Goal: Task Accomplishment & Management: Use online tool/utility

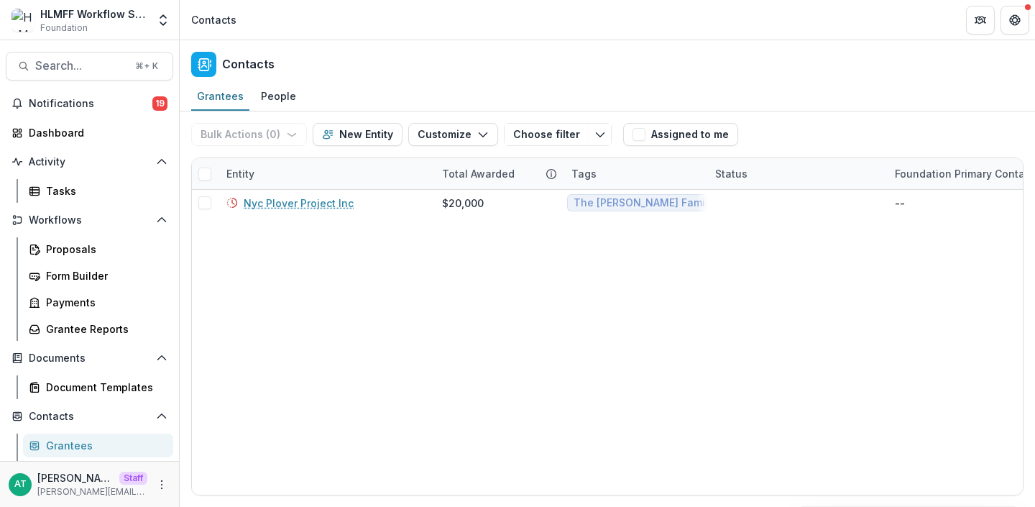
scroll to position [108, 0]
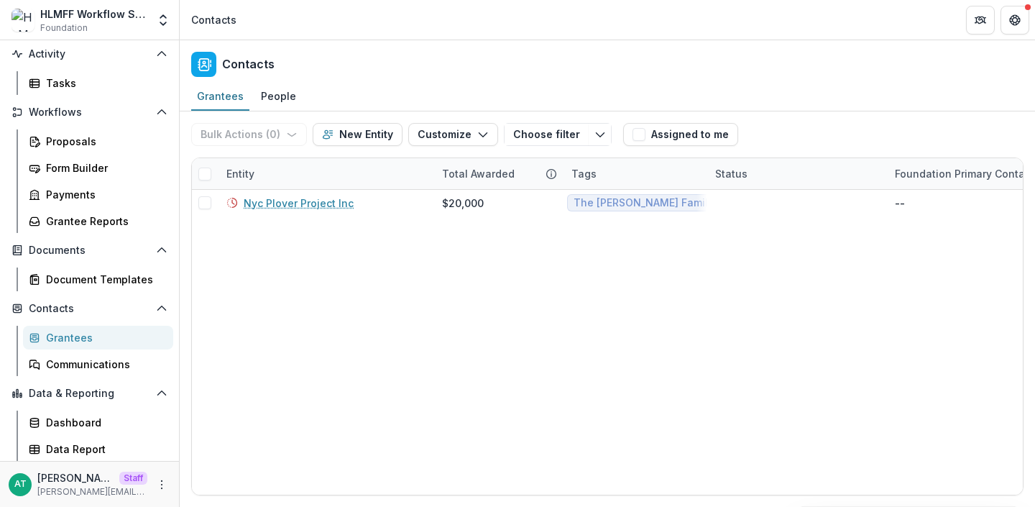
click at [144, 480] on div "AT [PERSON_NAME] Test Staff [PERSON_NAME][EMAIL_ADDRESS][DOMAIN_NAME]" at bounding box center [90, 484] width 162 height 28
click at [156, 480] on icon "More" at bounding box center [161, 484] width 11 height 11
click at [224, 453] on link "User Settings" at bounding box center [252, 454] width 154 height 24
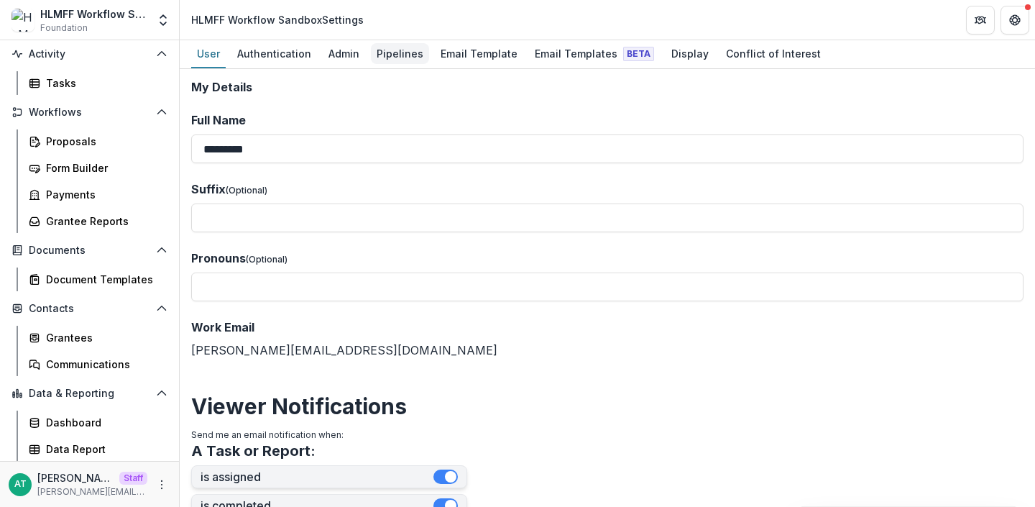
click at [403, 55] on div "Pipelines" at bounding box center [400, 53] width 58 height 21
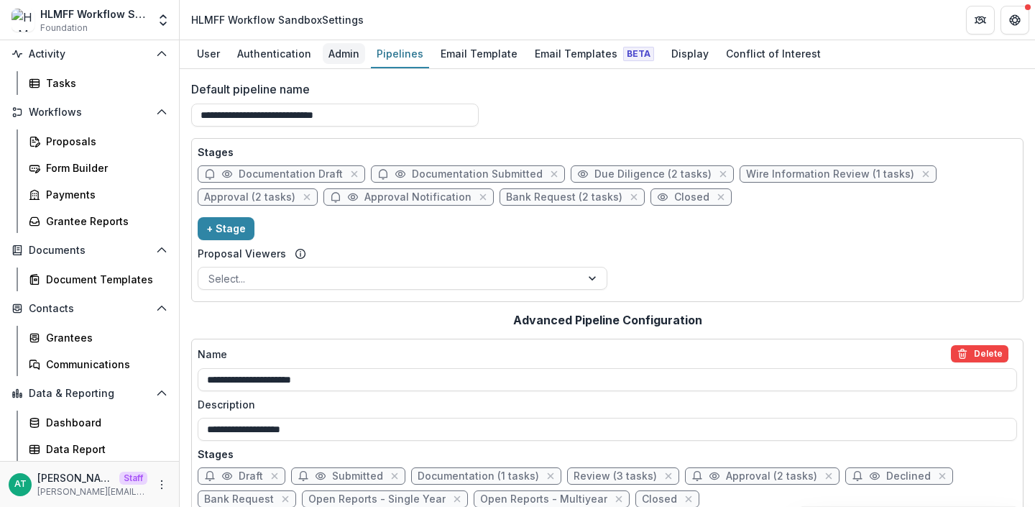
click at [323, 52] on div "Admin" at bounding box center [344, 53] width 42 height 21
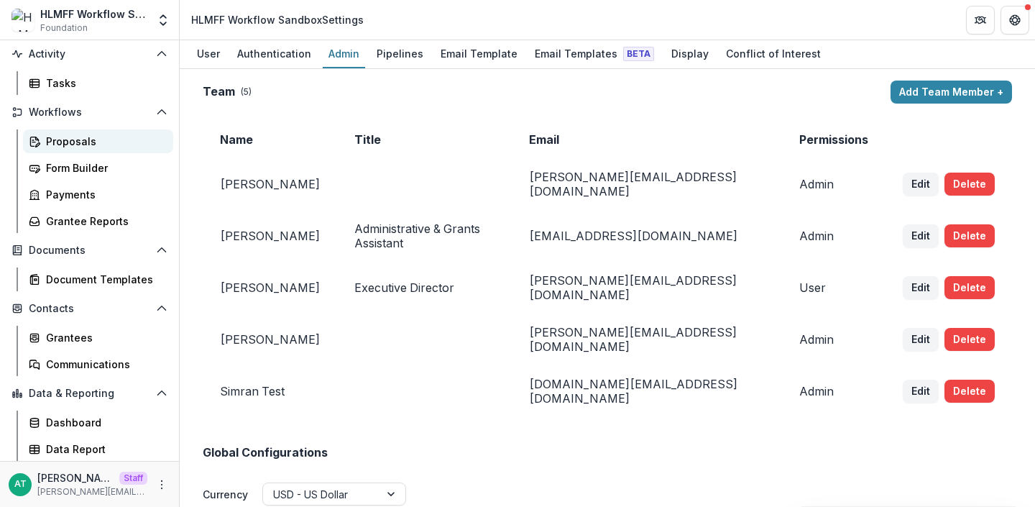
click at [78, 142] on div "Proposals" at bounding box center [104, 141] width 116 height 15
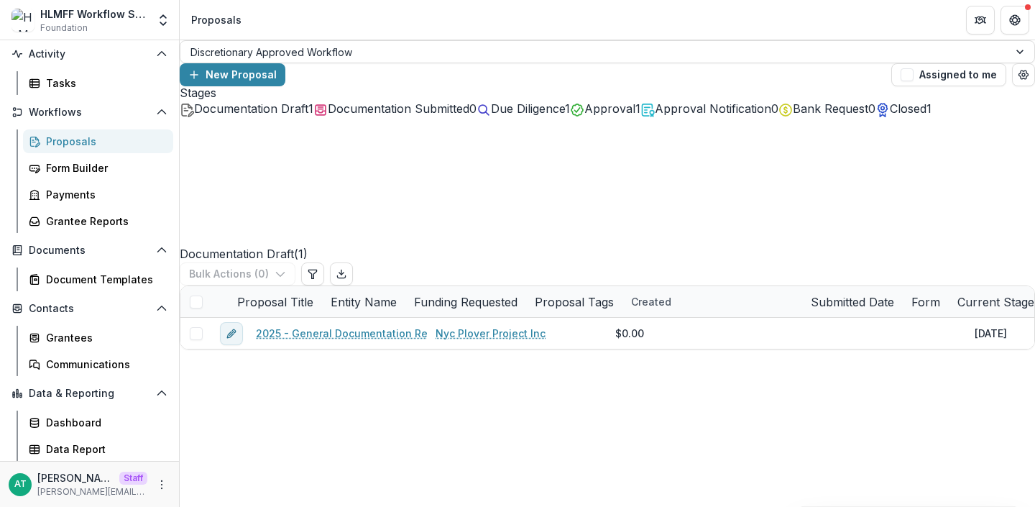
click at [192, 116] on icon "button" at bounding box center [187, 109] width 10 height 11
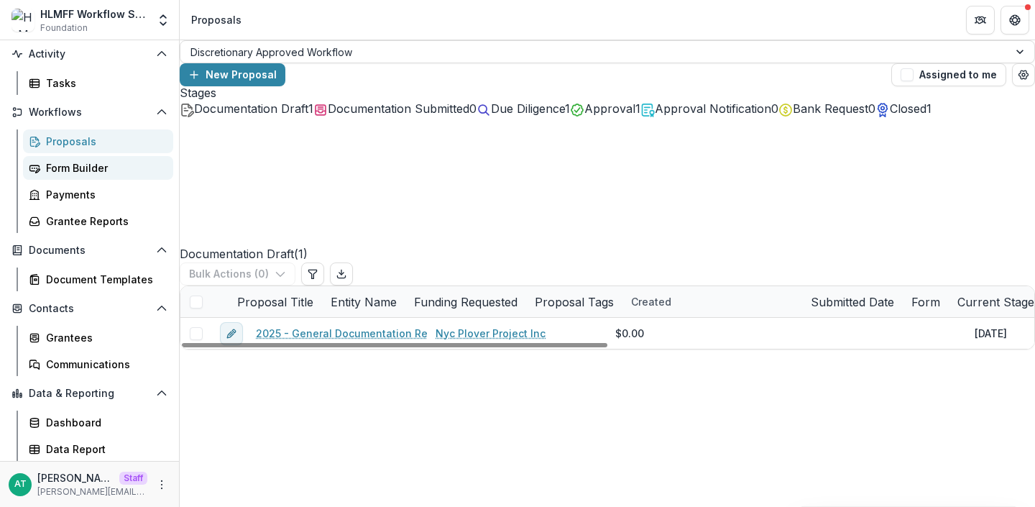
click at [103, 168] on div "Form Builder" at bounding box center [104, 167] width 116 height 15
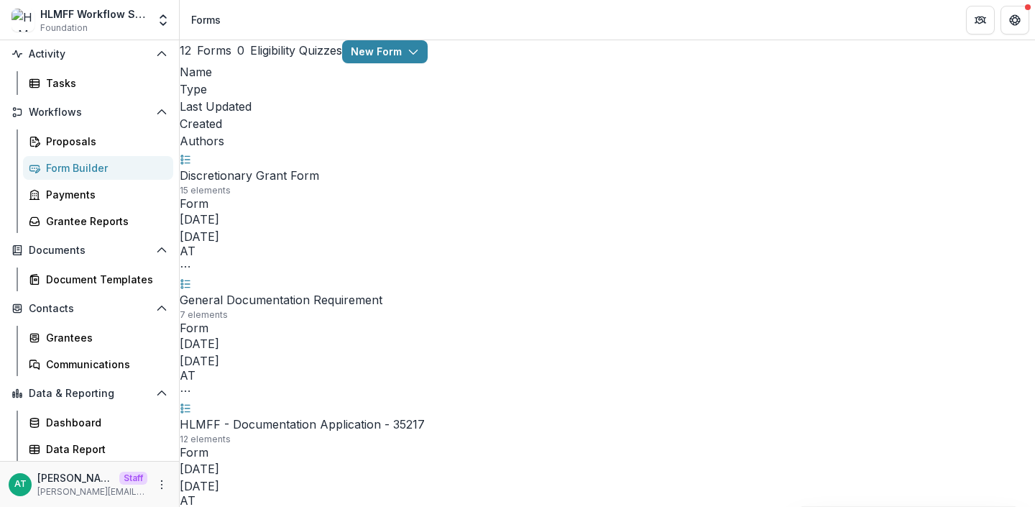
click at [332, 417] on link "HLMFF - Documentation Application - 35217" at bounding box center [302, 424] width 245 height 14
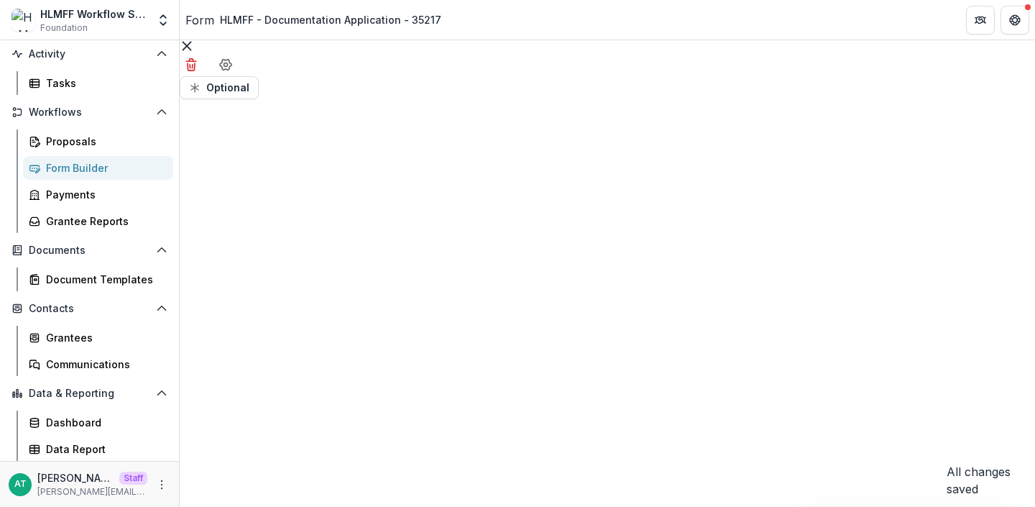
scroll to position [2783, 0]
click at [134, 162] on div "Form Builder" at bounding box center [104, 167] width 116 height 15
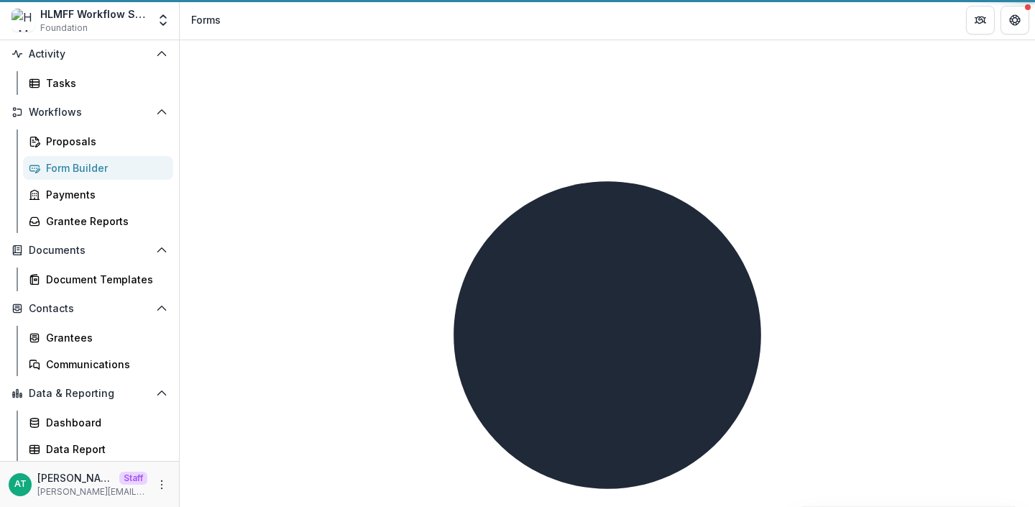
scroll to position [154, 0]
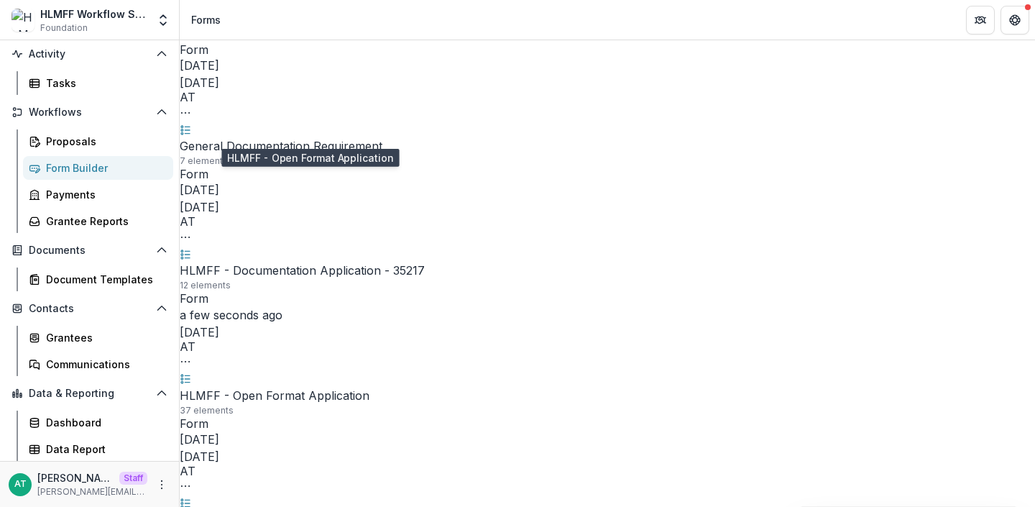
click at [314, 388] on link "HLMFF - Open Format Application" at bounding box center [275, 395] width 190 height 14
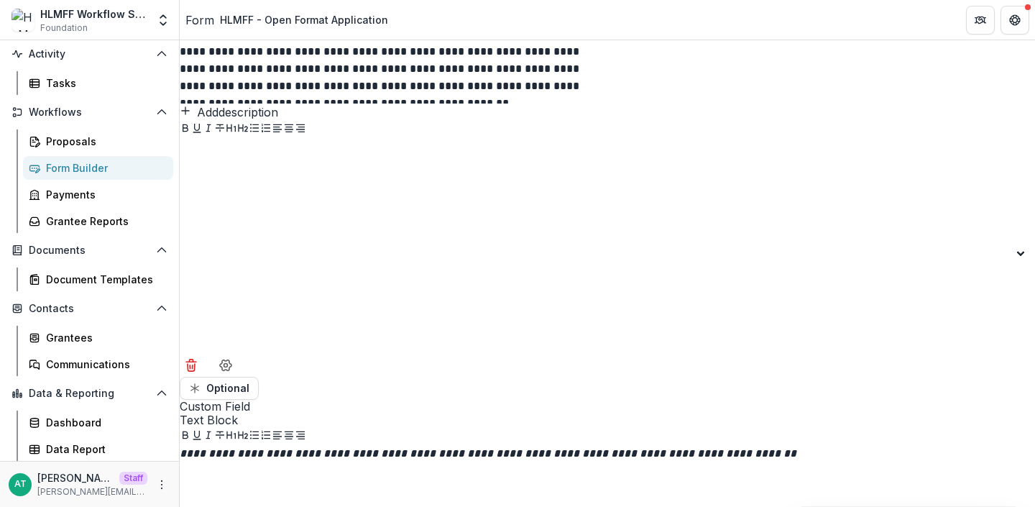
scroll to position [10477, 0]
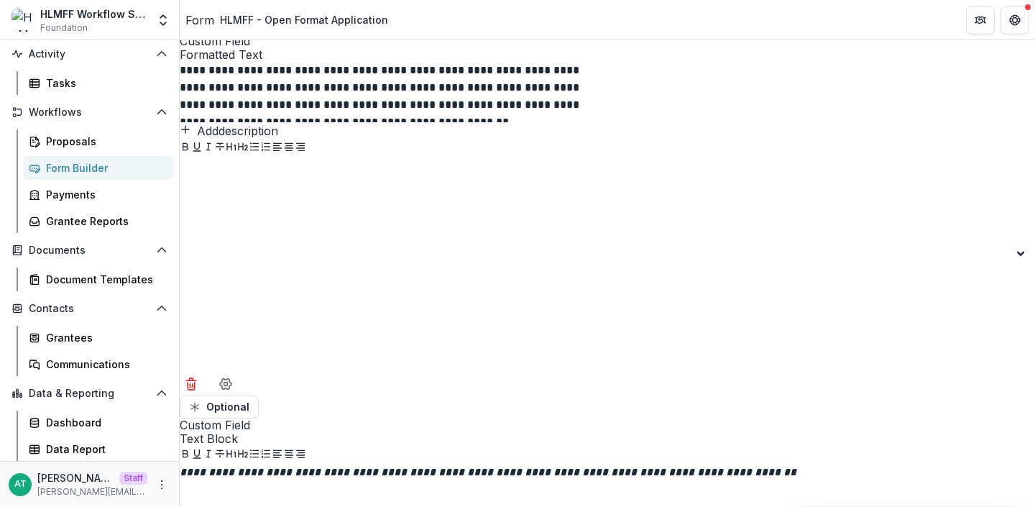
drag, startPoint x: 556, startPoint y: 152, endPoint x: 401, endPoint y: 154, distance: 155.2
drag, startPoint x: 734, startPoint y: 213, endPoint x: 411, endPoint y: 195, distance: 323.9
copy p "**********"
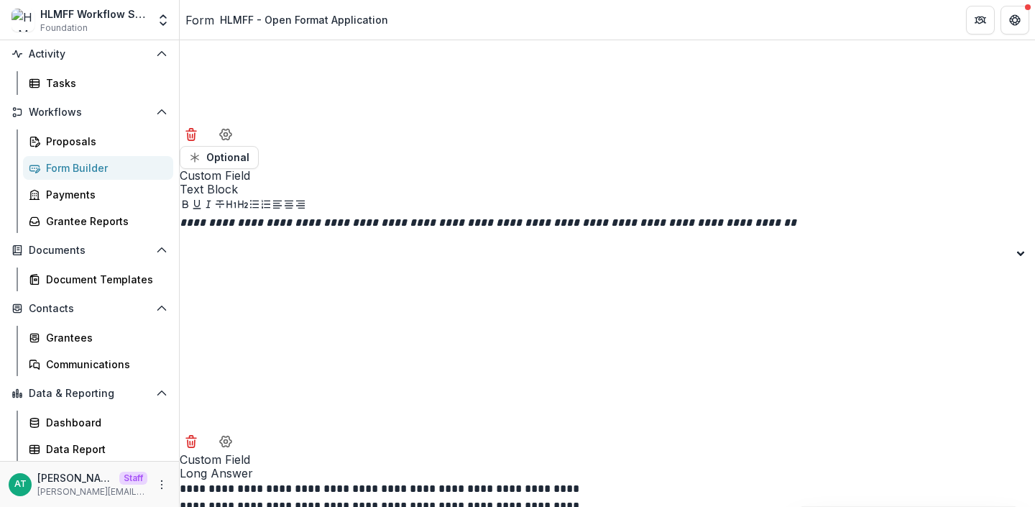
scroll to position [11143, 0]
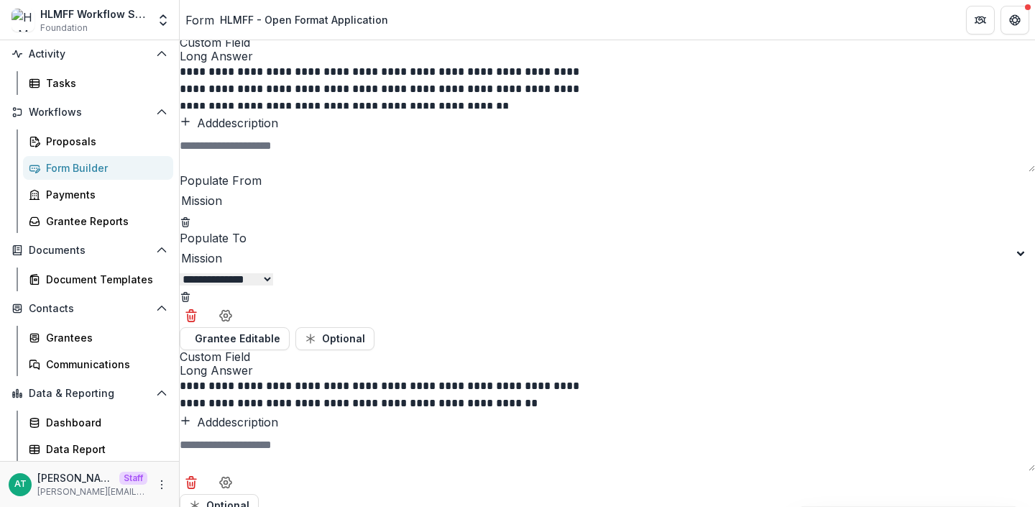
drag, startPoint x: 471, startPoint y: 183, endPoint x: 344, endPoint y: 182, distance: 126.5
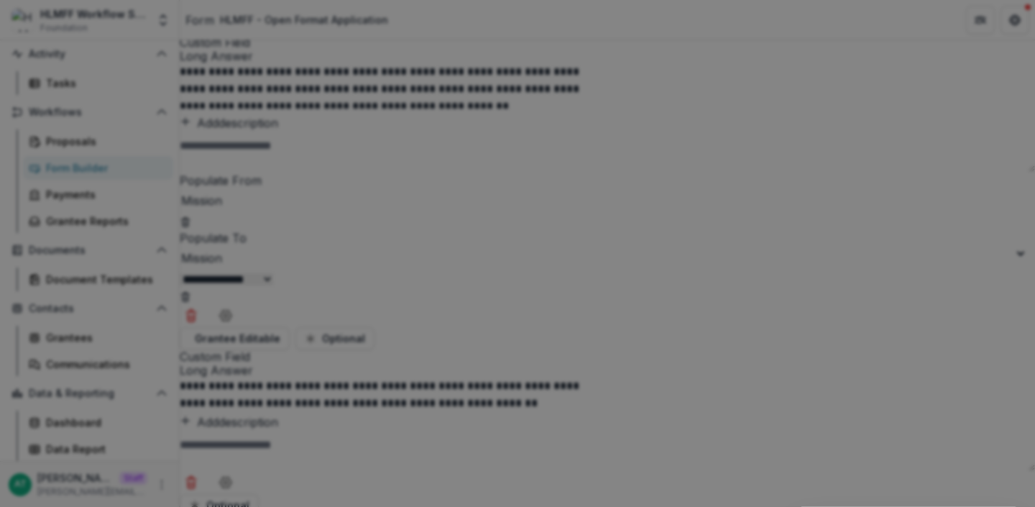
type input "****"
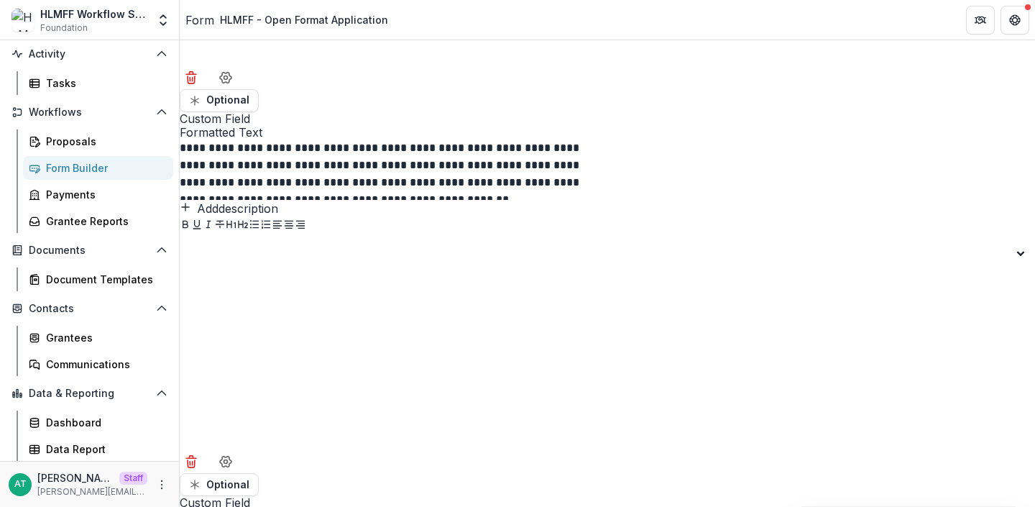
scroll to position [10399, 0]
copy ul "**********"
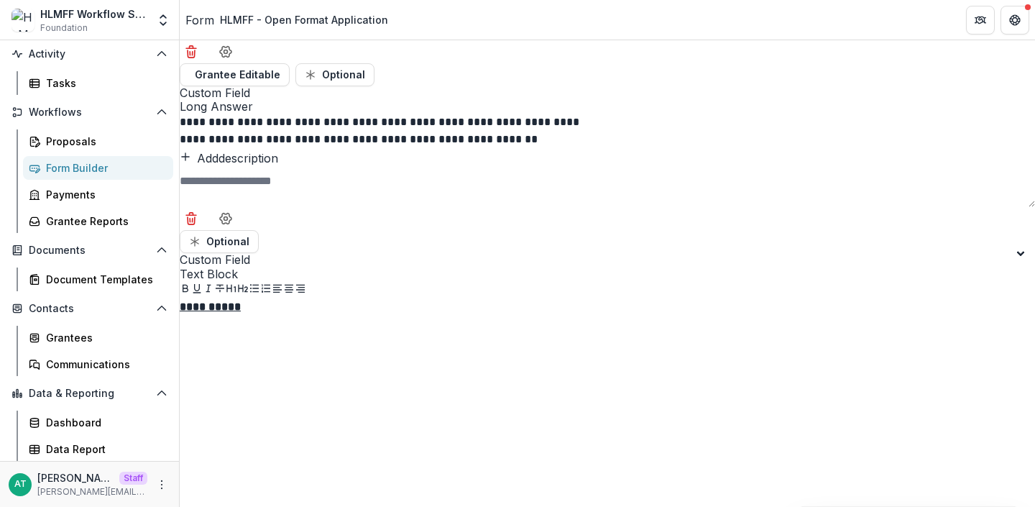
scroll to position [11453, 0]
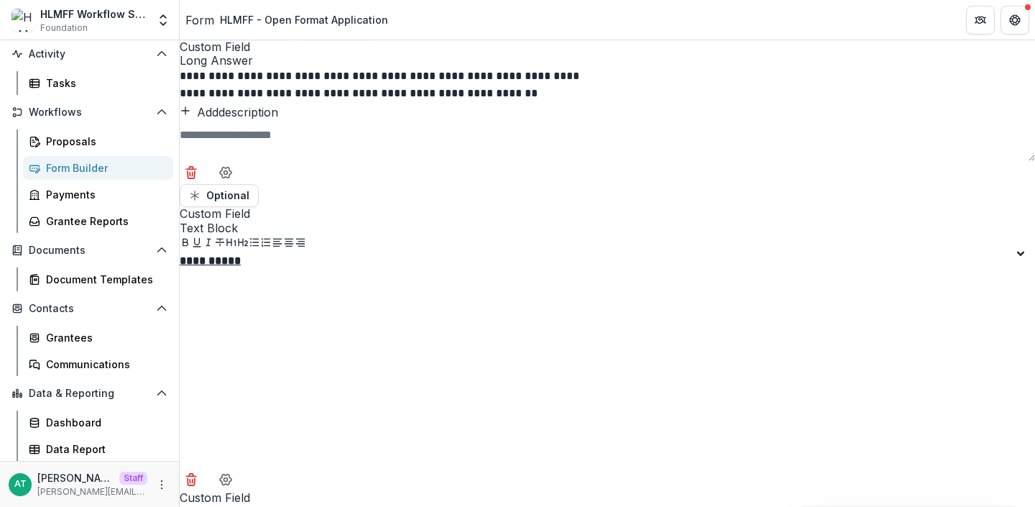
drag, startPoint x: 484, startPoint y: 239, endPoint x: 290, endPoint y: 238, distance: 193.3
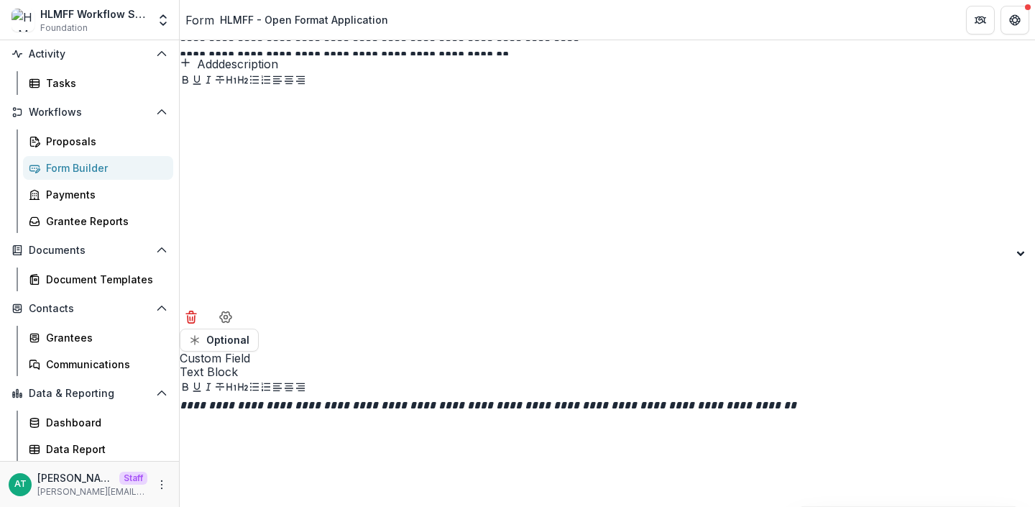
scroll to position [10533, 0]
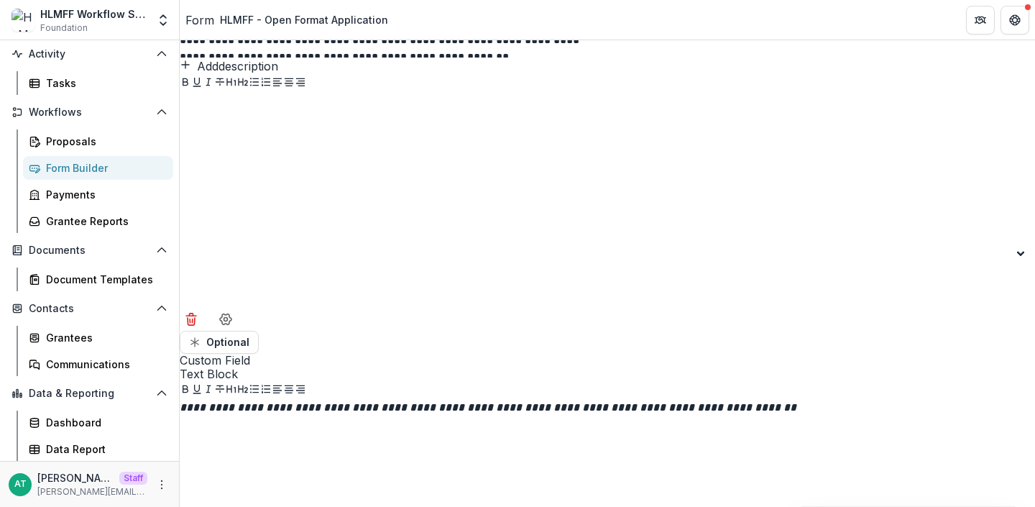
copy ul "**********"
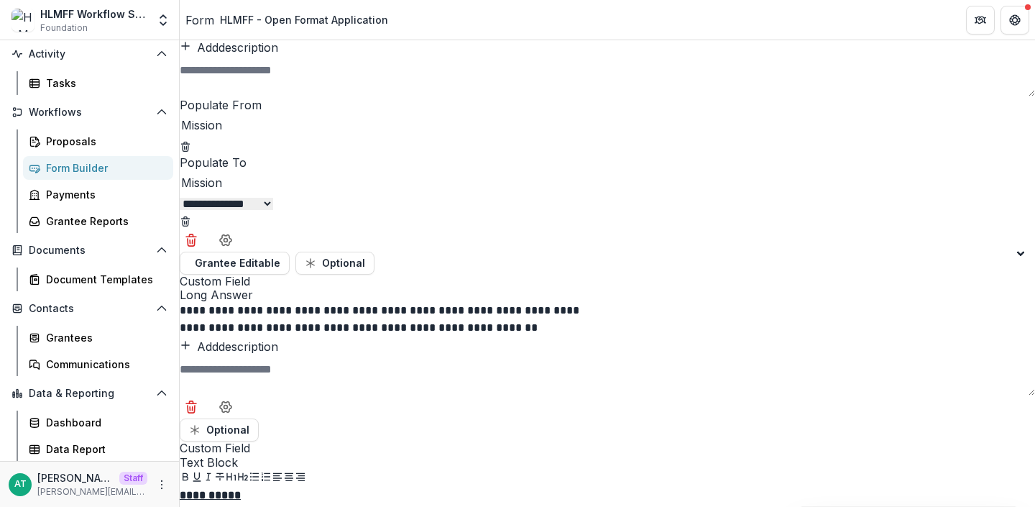
scroll to position [11453, 0]
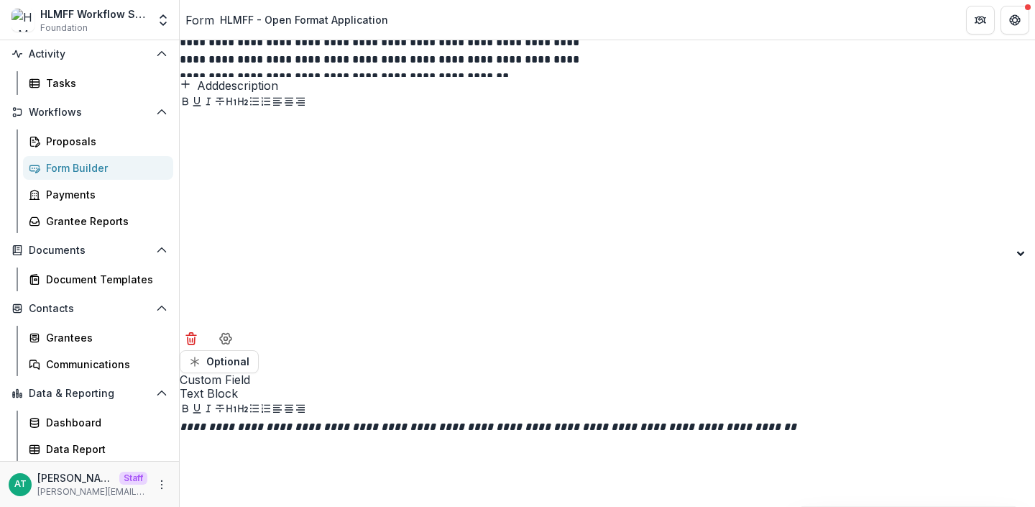
scroll to position [10491, 0]
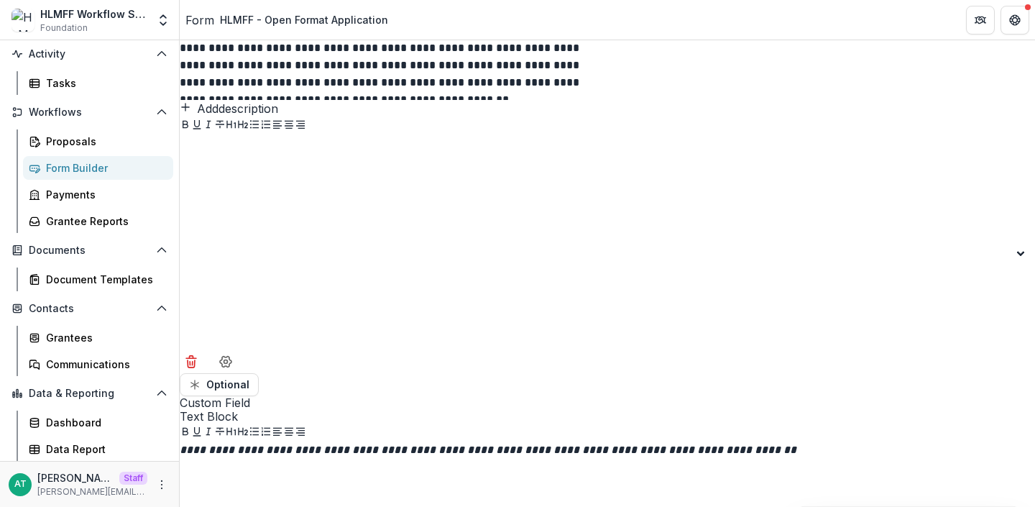
copy p "**********"
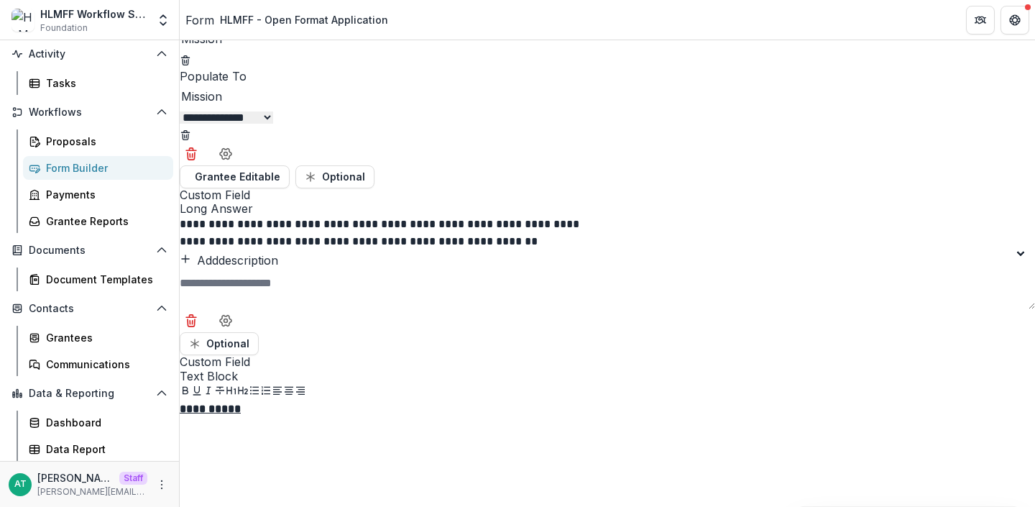
scroll to position [11453, 0]
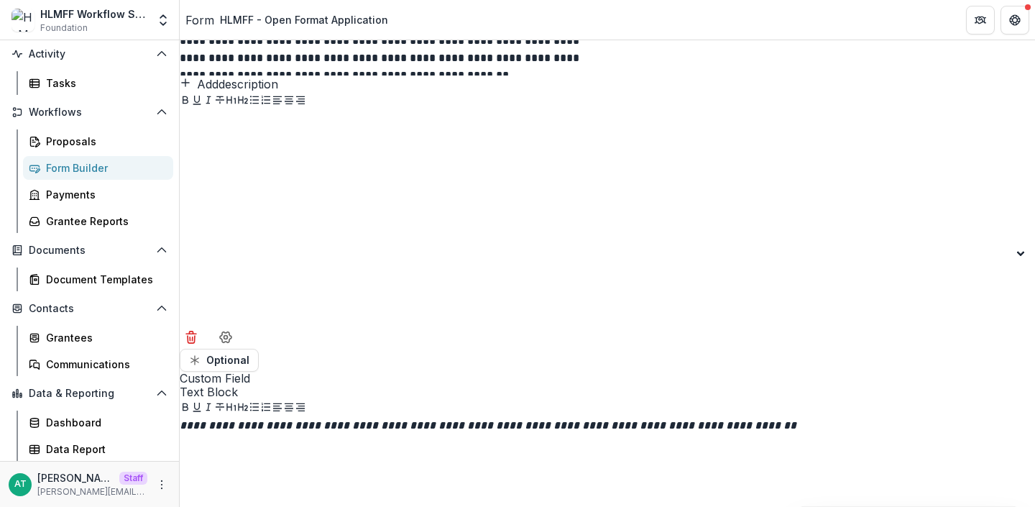
scroll to position [10486, 0]
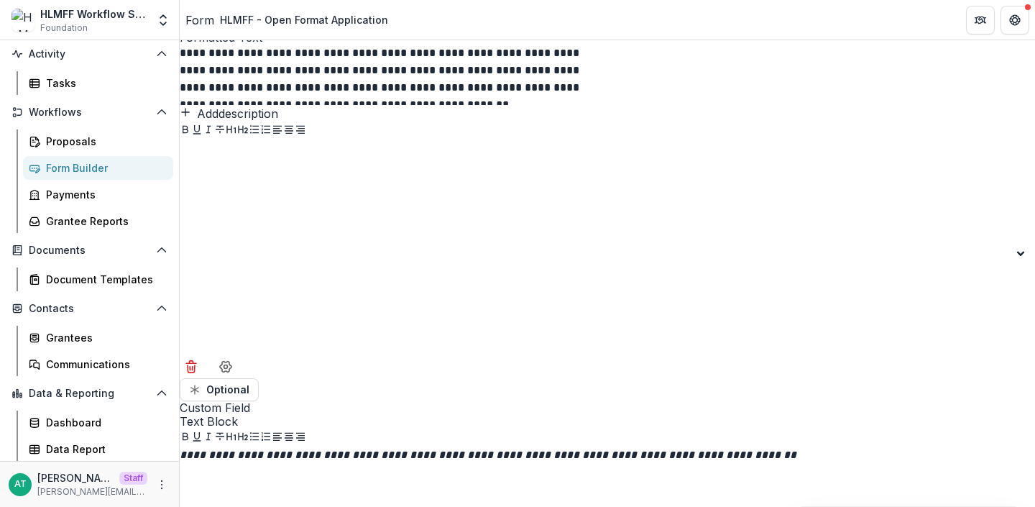
copy p "**********"
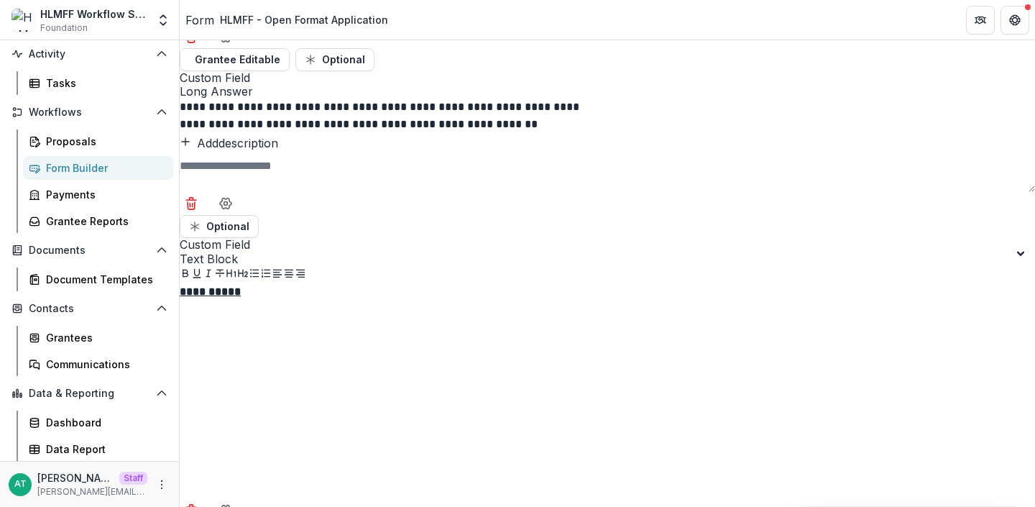
scroll to position [11763, 0]
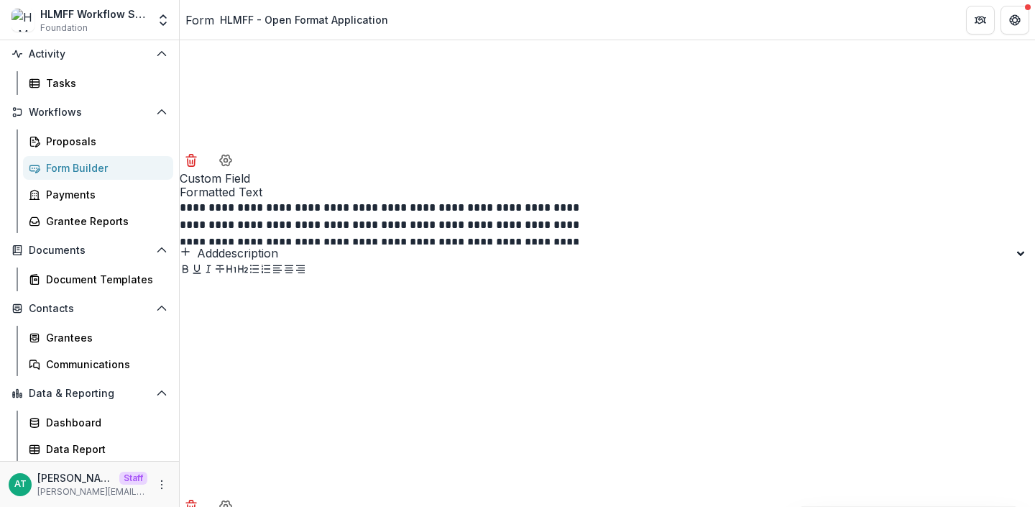
drag, startPoint x: 471, startPoint y: 237, endPoint x: 255, endPoint y: 229, distance: 216.5
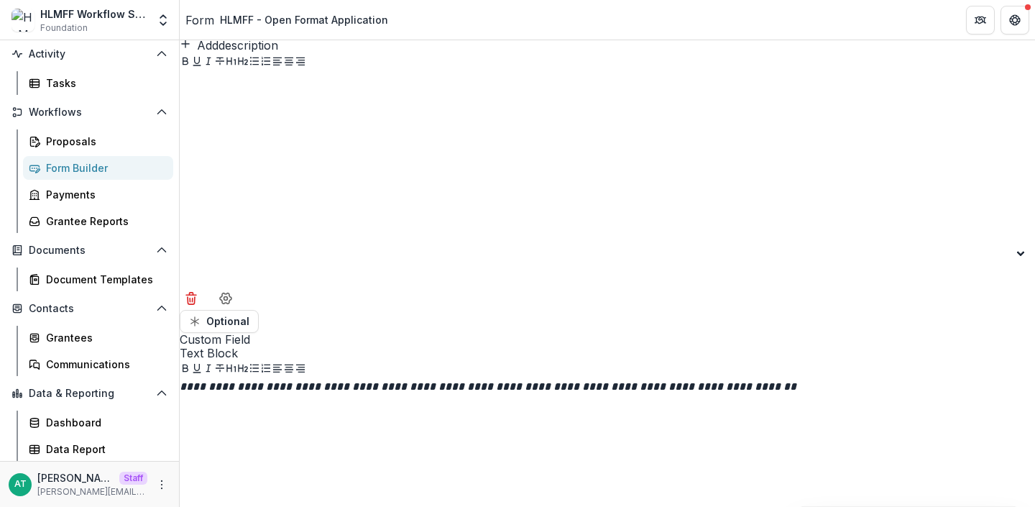
scroll to position [10559, 0]
copy p "**********"
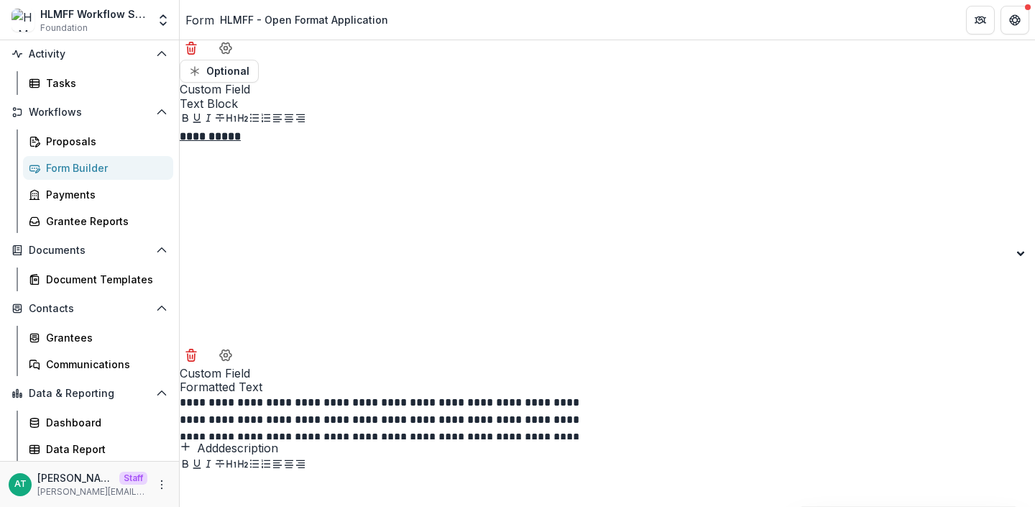
scroll to position [12058, 0]
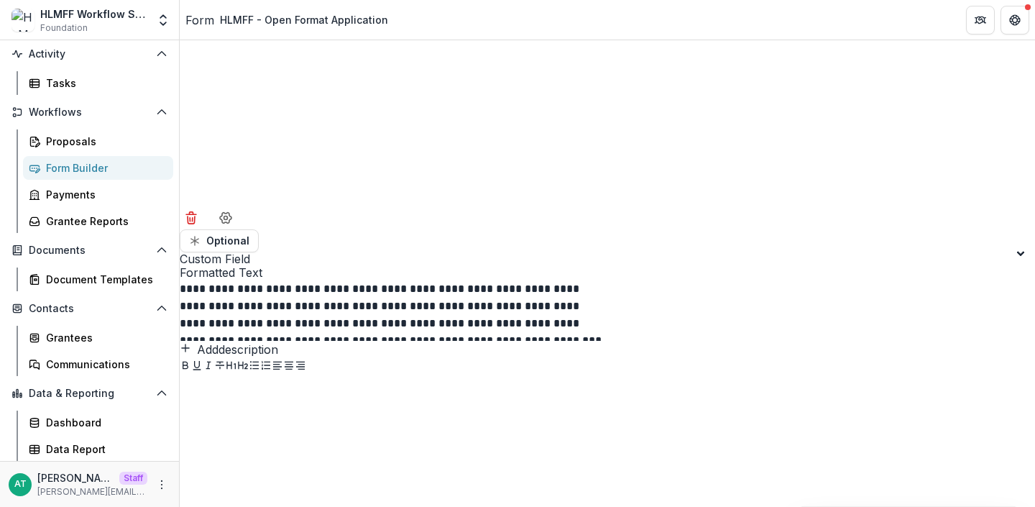
drag, startPoint x: 466, startPoint y: 238, endPoint x: 374, endPoint y: 234, distance: 92.1
paste div
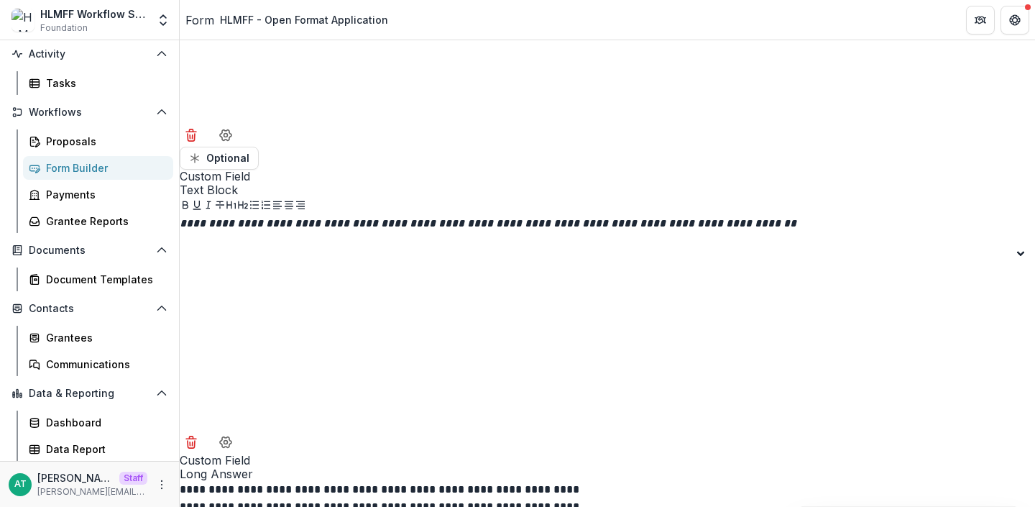
scroll to position [10719, 0]
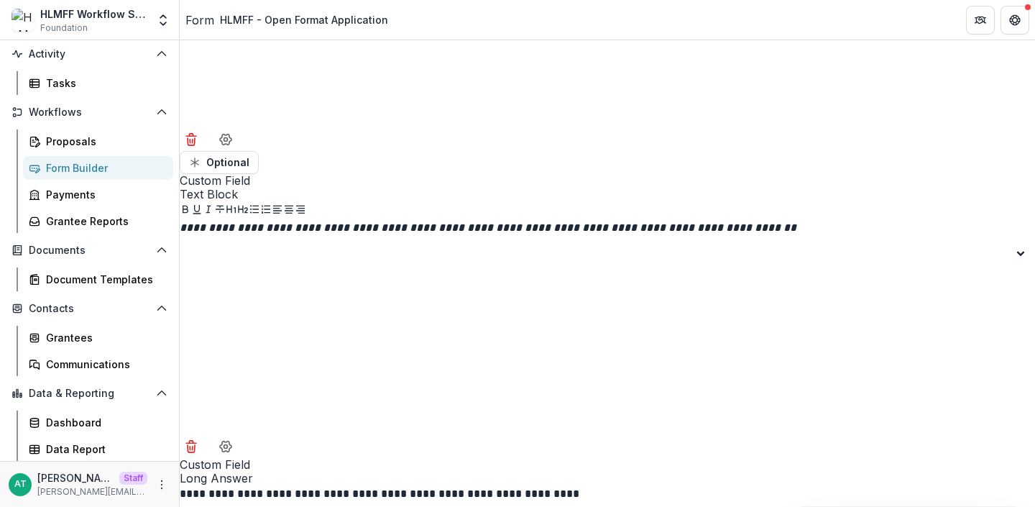
drag, startPoint x: 688, startPoint y: 261, endPoint x: 420, endPoint y: 241, distance: 269.5
drag, startPoint x: 691, startPoint y: 259, endPoint x: 420, endPoint y: 227, distance: 273.5
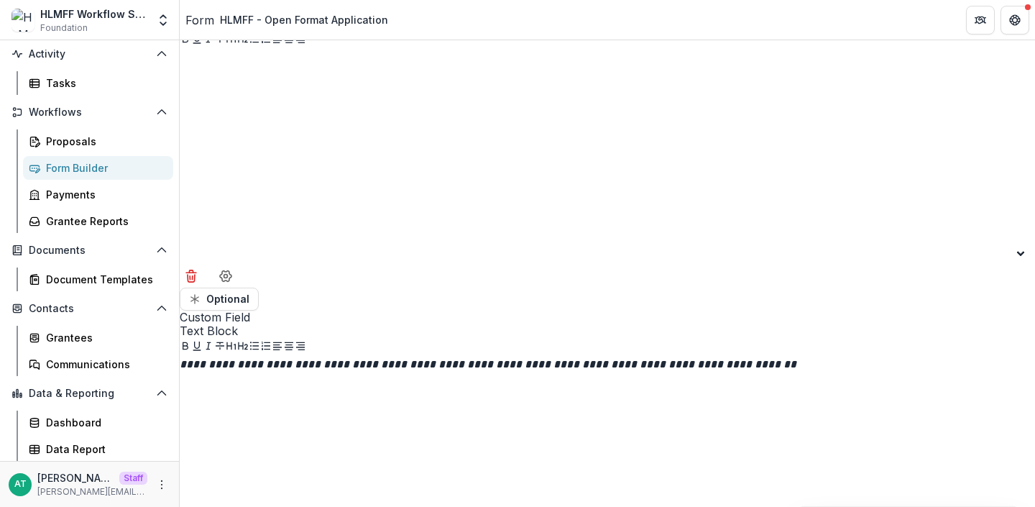
scroll to position [10580, 0]
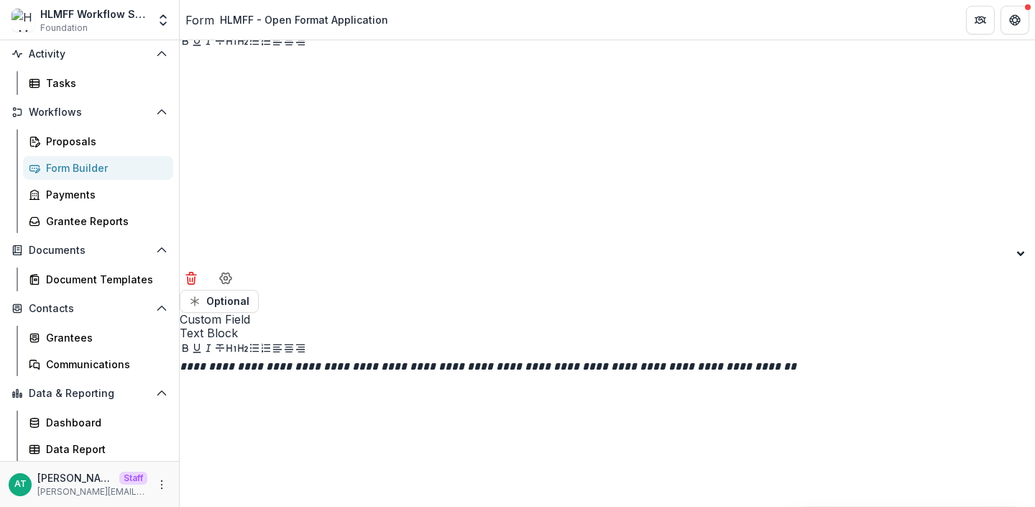
drag, startPoint x: 783, startPoint y: 313, endPoint x: 417, endPoint y: 264, distance: 369.8
copy p "**********"
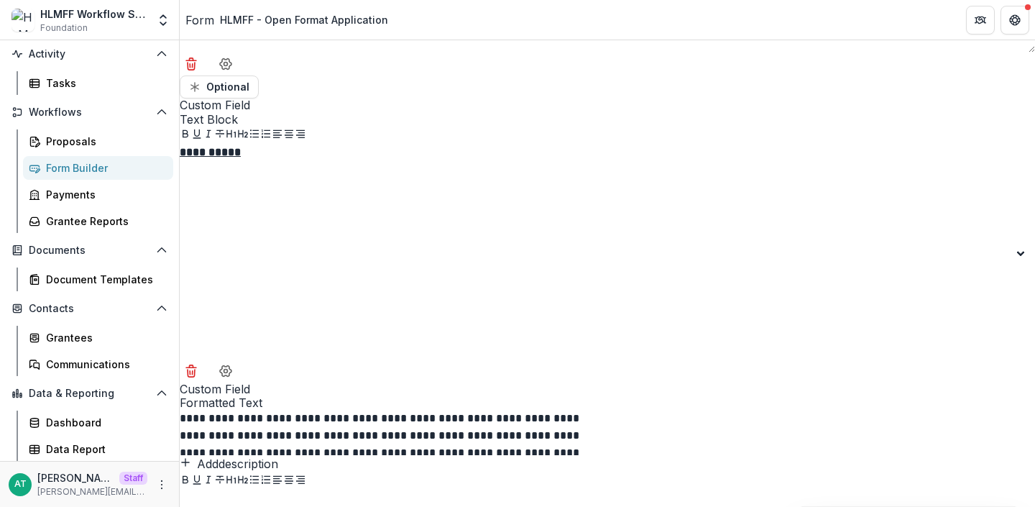
scroll to position [12383, 0]
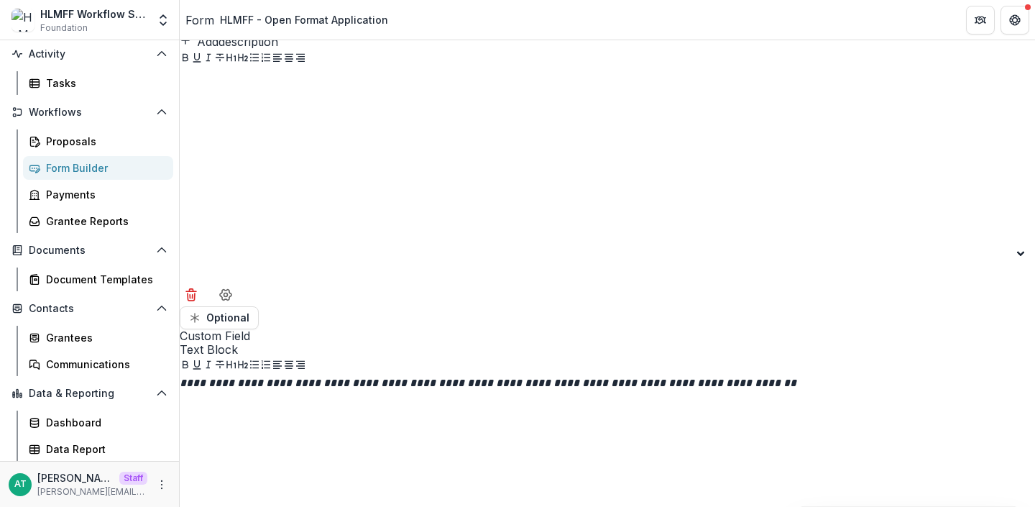
scroll to position [10561, 0]
copy p "**********"
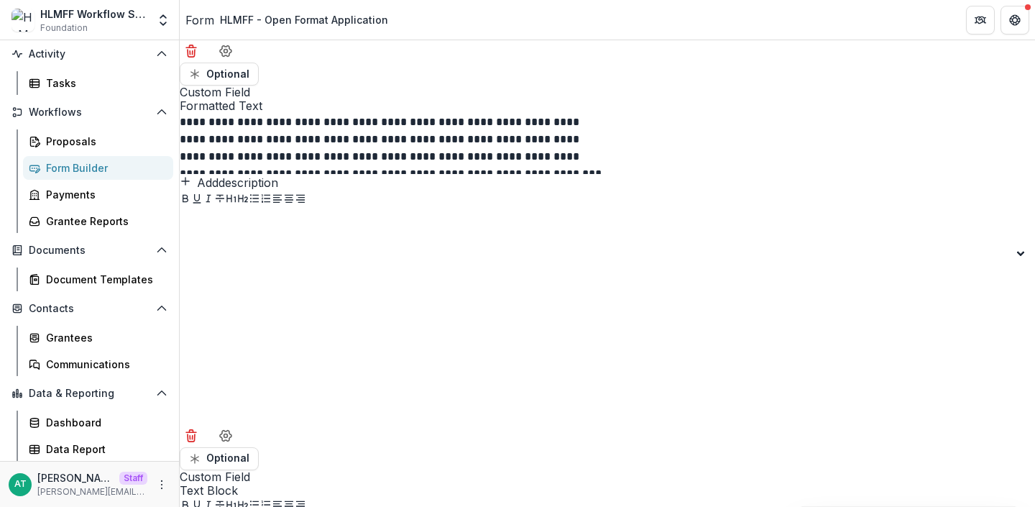
scroll to position [12723, 0]
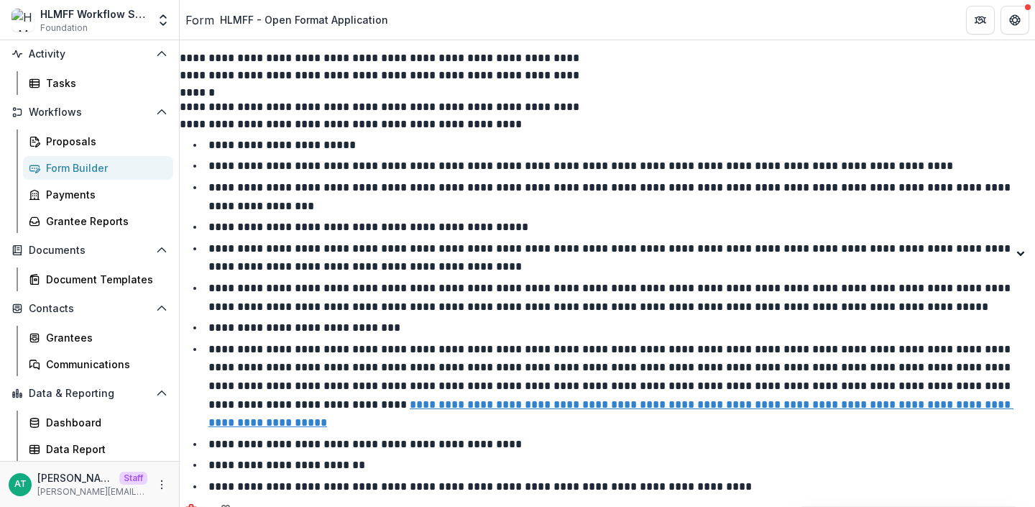
drag, startPoint x: 470, startPoint y: 252, endPoint x: 361, endPoint y: 244, distance: 108.8
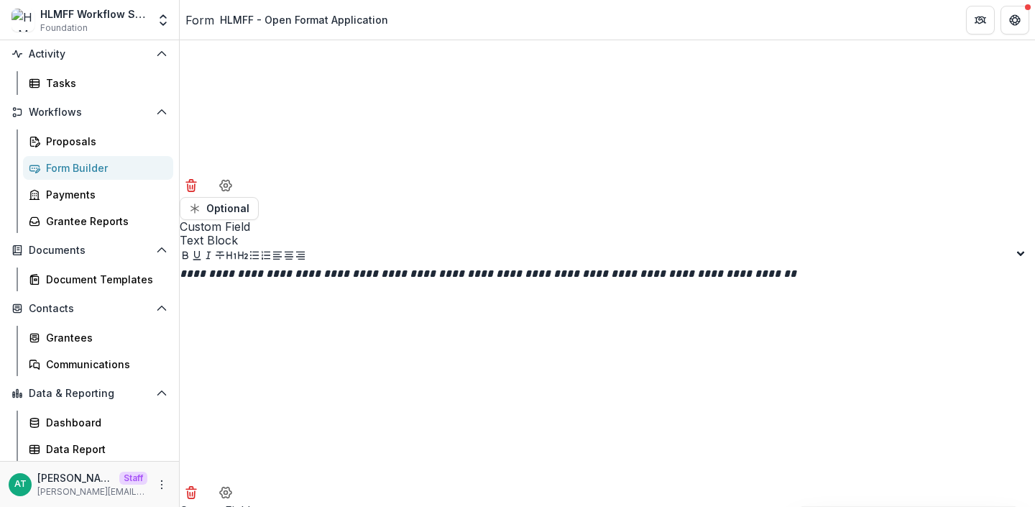
scroll to position [10670, 0]
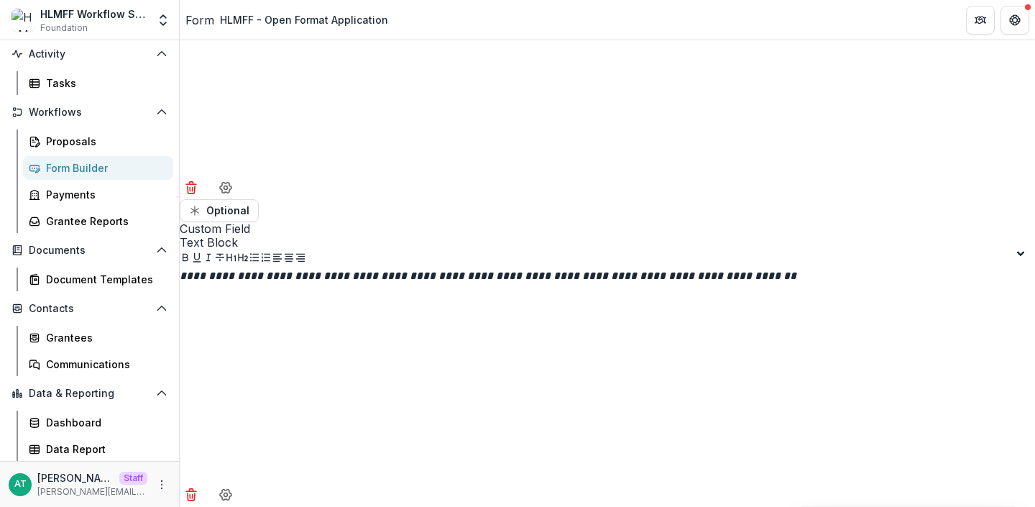
drag, startPoint x: 690, startPoint y: 307, endPoint x: 591, endPoint y: 300, distance: 99.4
drag, startPoint x: 690, startPoint y: 308, endPoint x: 423, endPoint y: 271, distance: 269.9
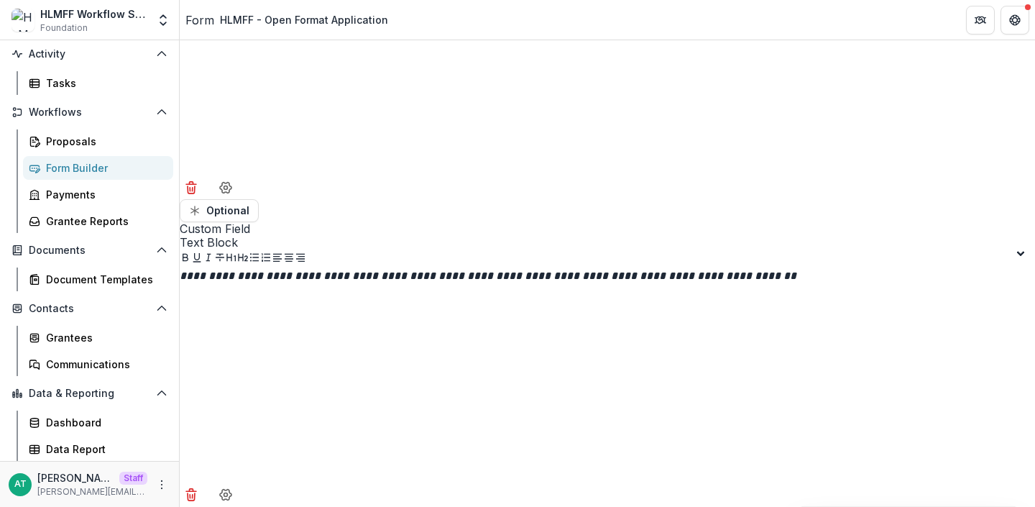
copy p "**********"
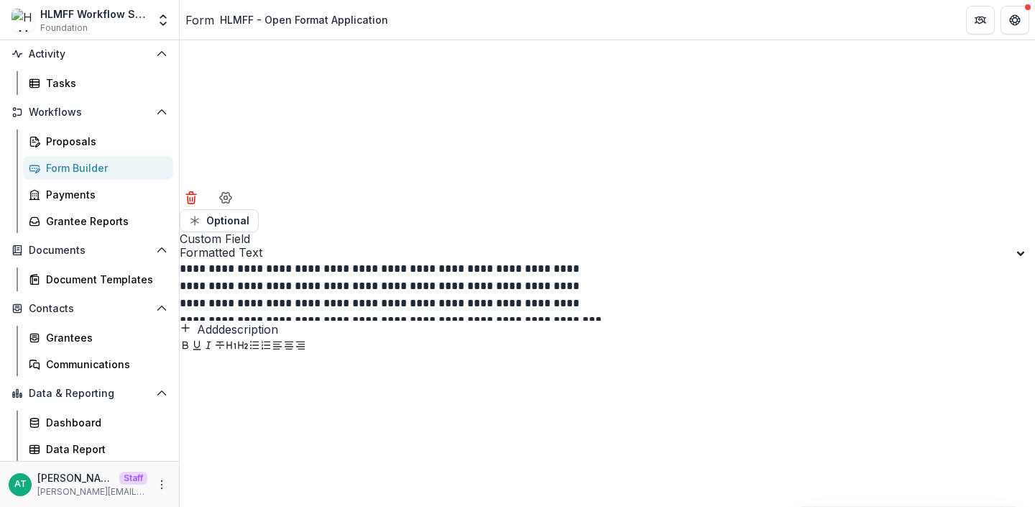
scroll to position [13018, 0]
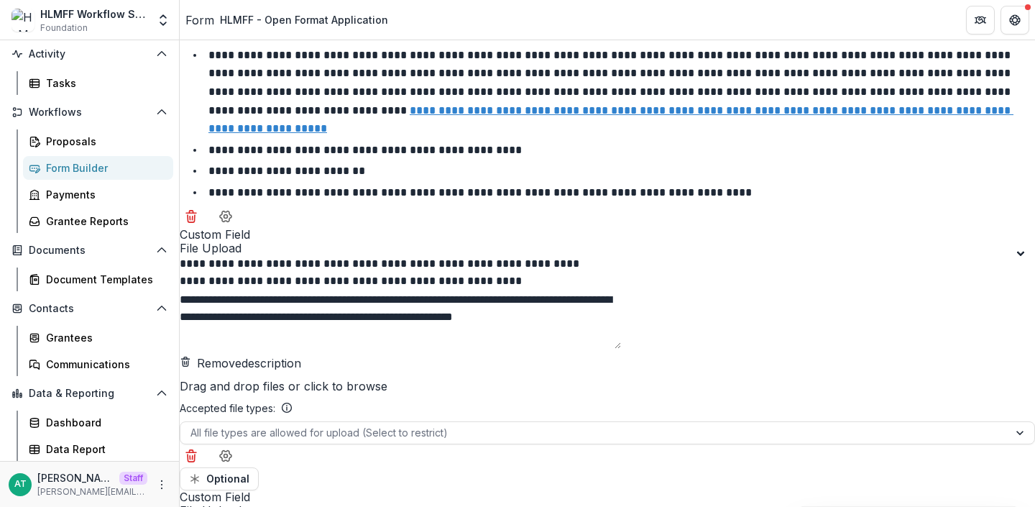
drag, startPoint x: 470, startPoint y: 249, endPoint x: 344, endPoint y: 249, distance: 125.8
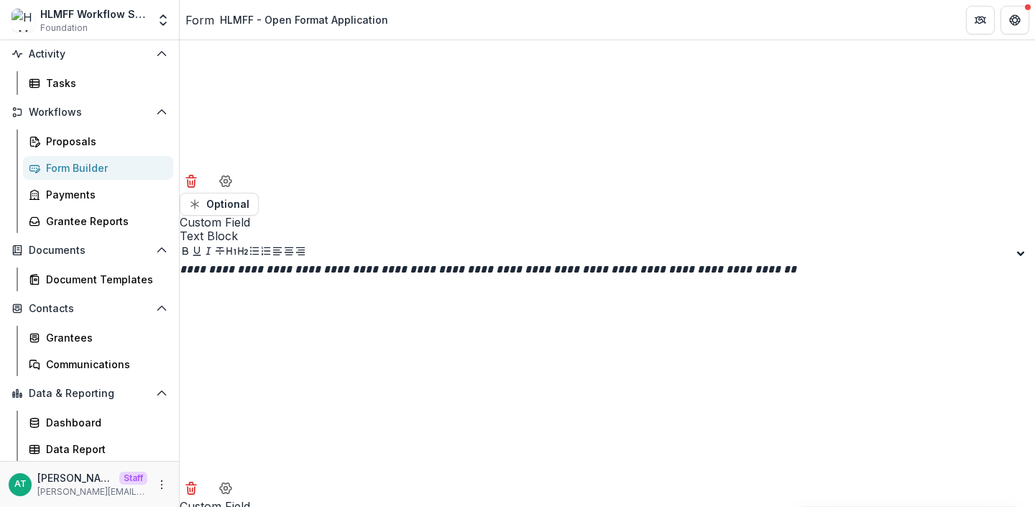
scroll to position [10752, 0]
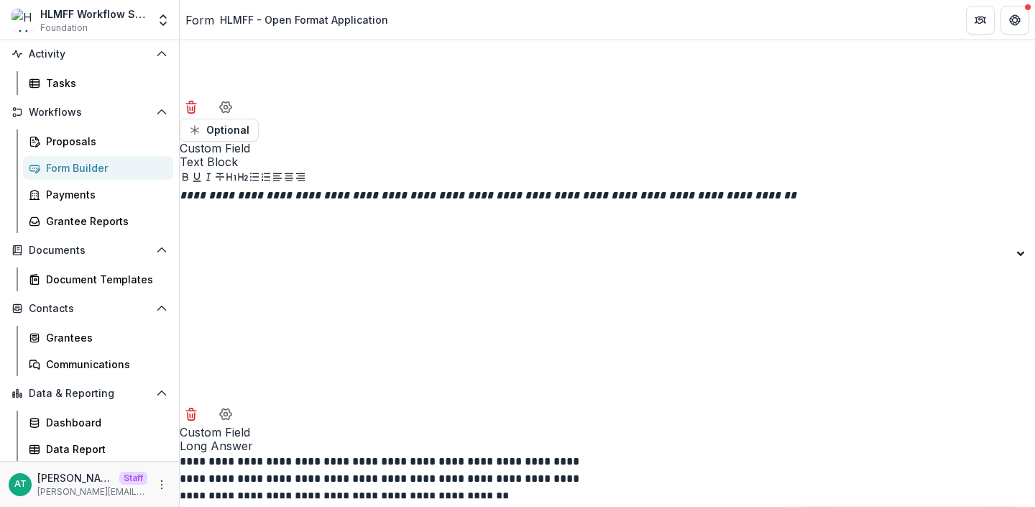
copy p "**********"
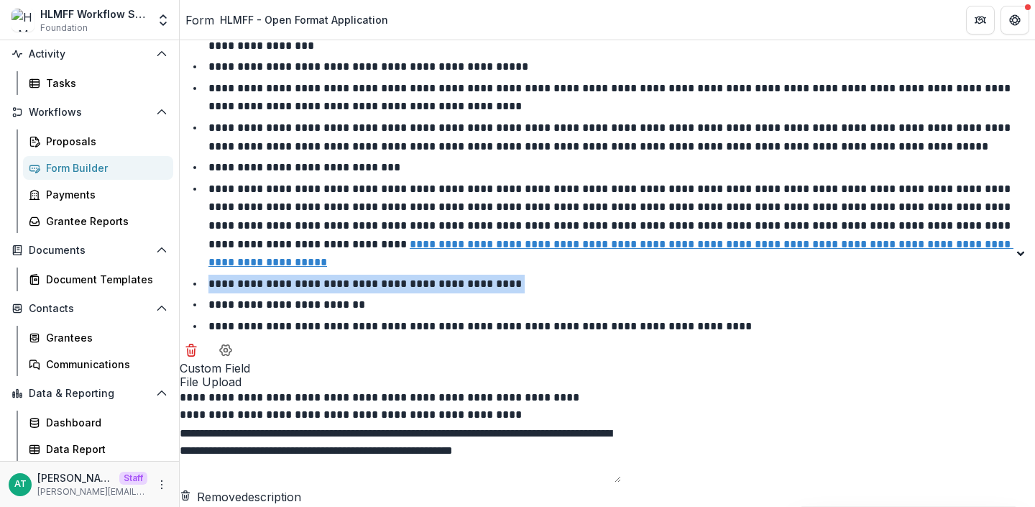
scroll to position [13048, 0]
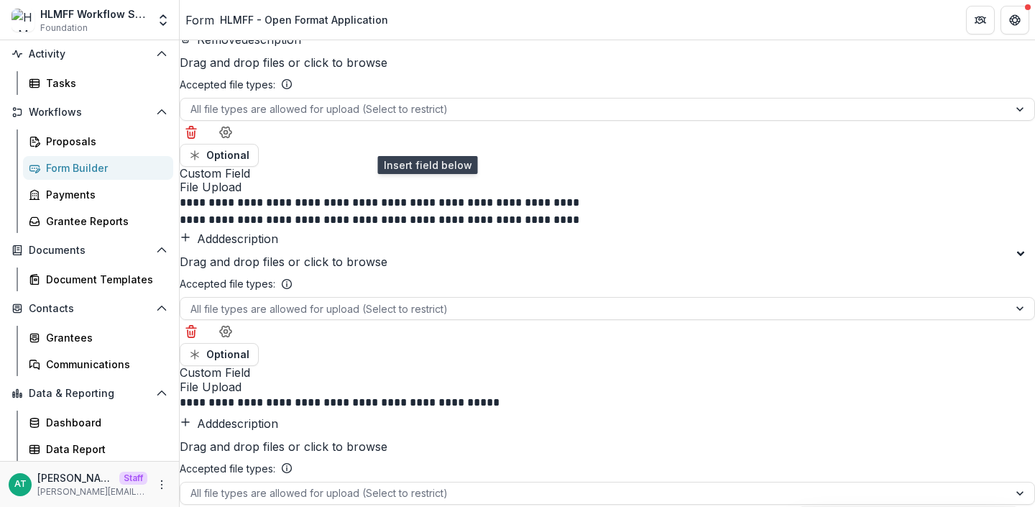
scroll to position [13341, 0]
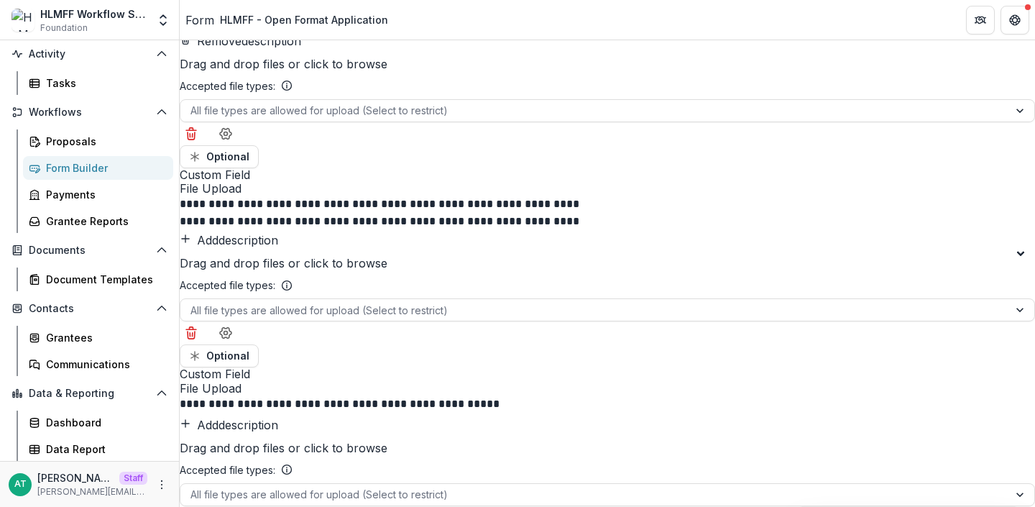
drag, startPoint x: 455, startPoint y: 239, endPoint x: 373, endPoint y: 234, distance: 82.1
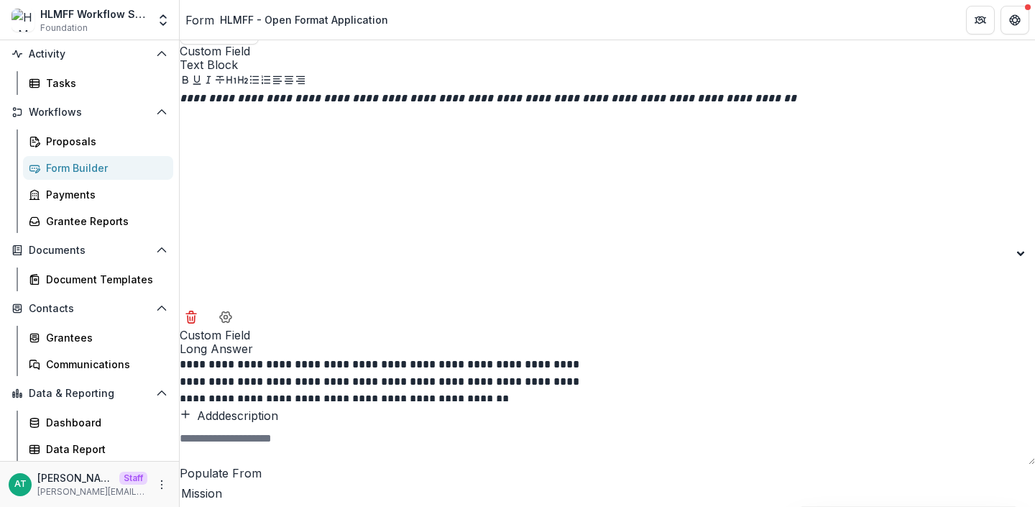
scroll to position [10864, 0]
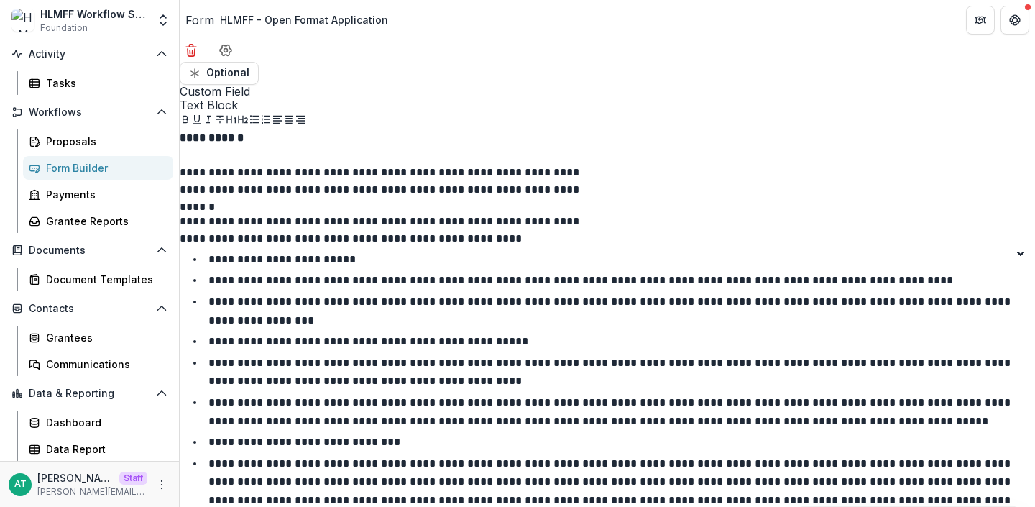
scroll to position [13637, 0]
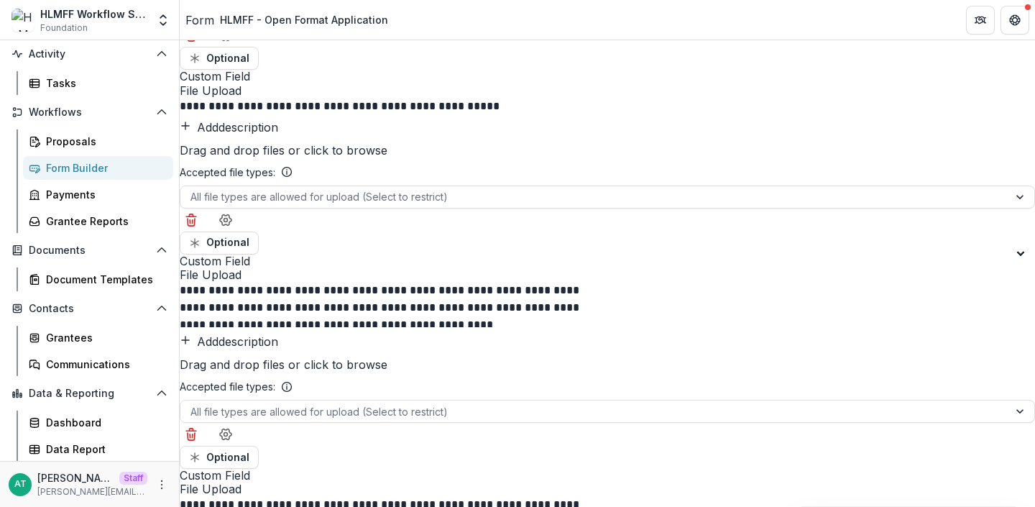
drag, startPoint x: 463, startPoint y: 244, endPoint x: 352, endPoint y: 241, distance: 110.7
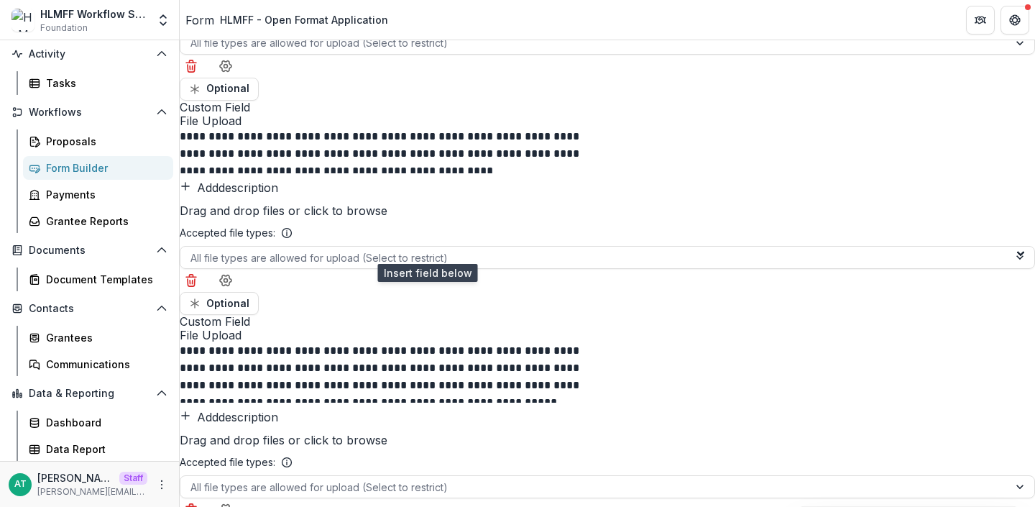
scroll to position [13932, 0]
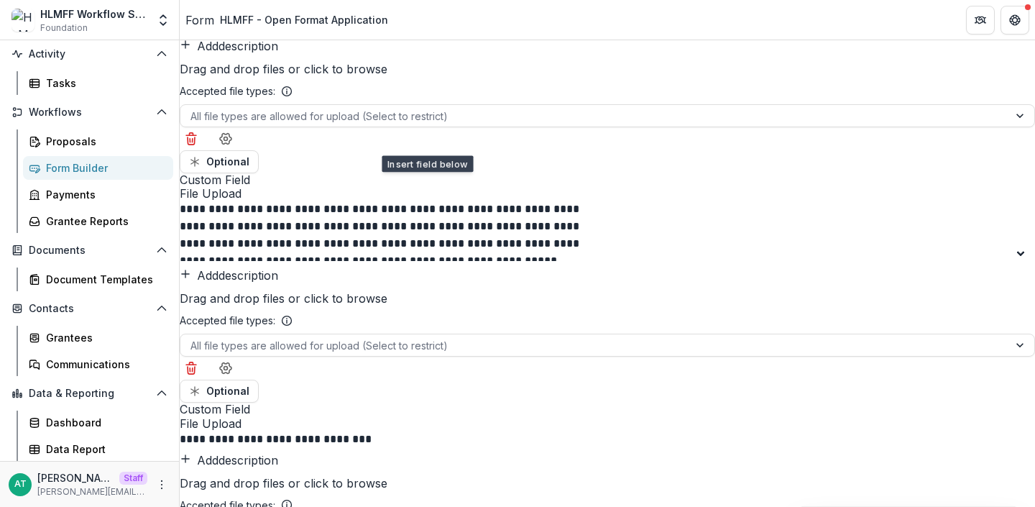
drag, startPoint x: 468, startPoint y: 245, endPoint x: 304, endPoint y: 244, distance: 163.9
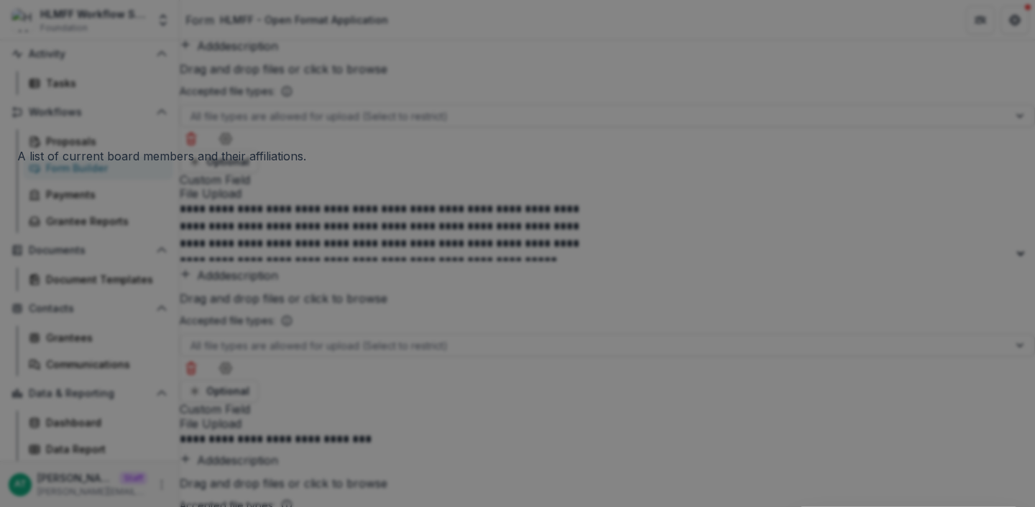
scroll to position [3484, 0]
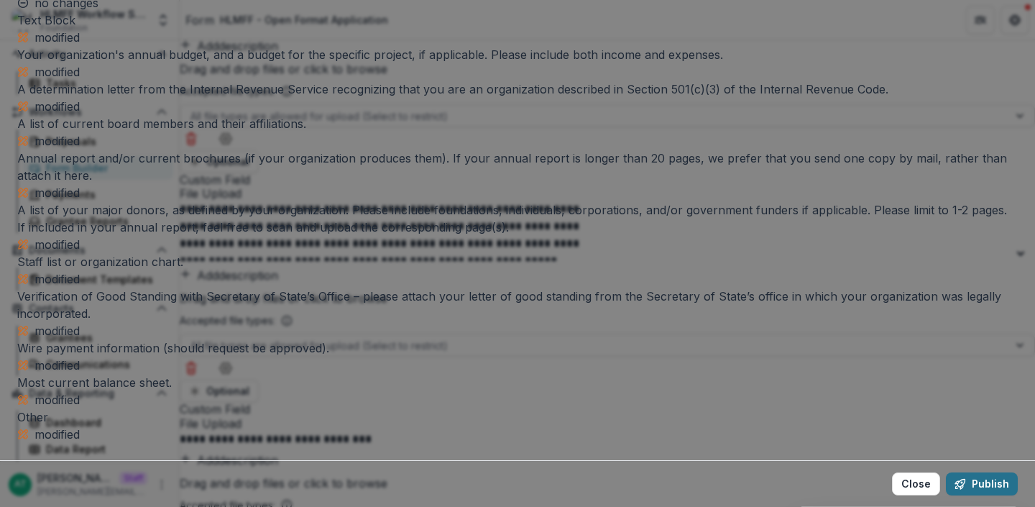
click at [946, 472] on button "Publish" at bounding box center [982, 483] width 72 height 23
